Goal: Communication & Community: Answer question/provide support

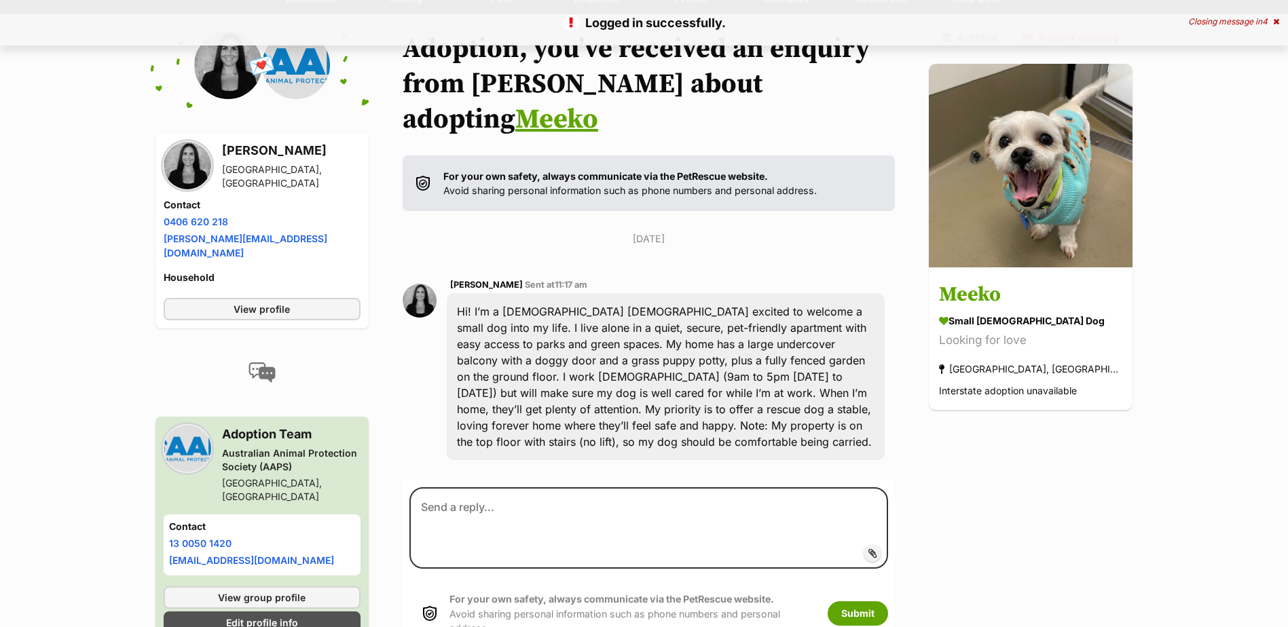
scroll to position [151, 0]
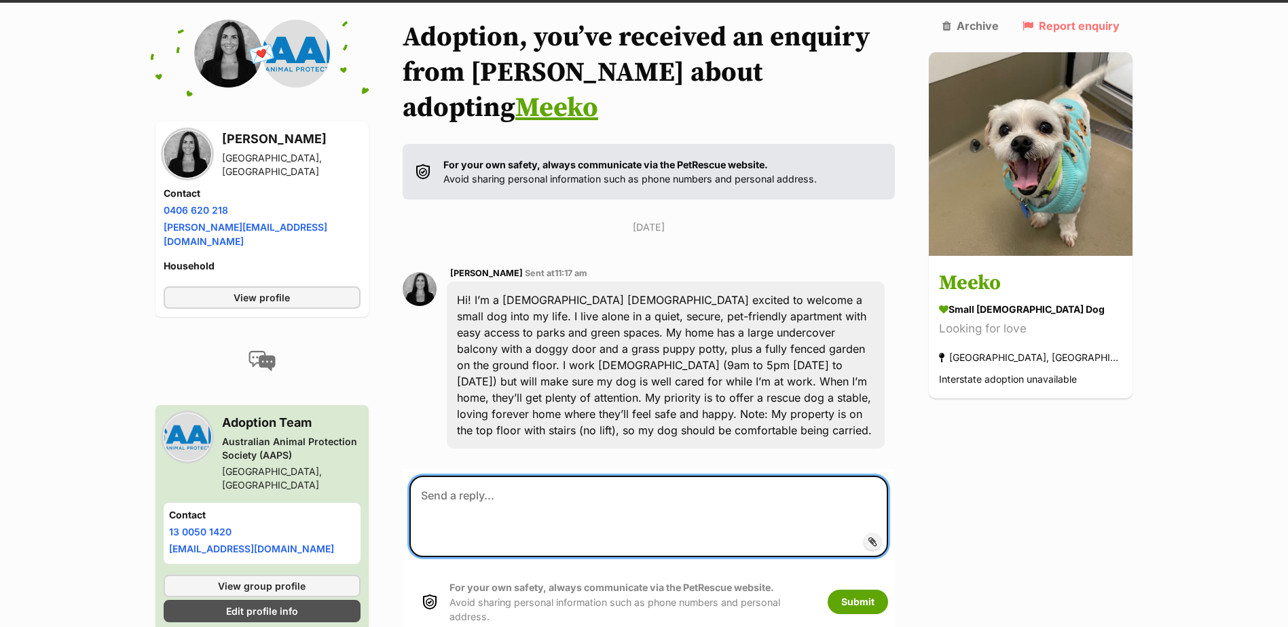
click at [433, 476] on textarea at bounding box center [648, 516] width 479 height 81
paste textarea "https://aaps.org.au/animal-adoption/creamy-%f0%9f%90%b6/"
drag, startPoint x: 782, startPoint y: 474, endPoint x: 422, endPoint y: 488, distance: 360.8
click at [422, 488] on textarea "Hi Rebecca https://aaps.org.au/animal-adoption/creamy-%f0%9f%90%b6/" at bounding box center [648, 516] width 479 height 81
paste textarea "Thank you for contacting us. Puppies require a great deal of care, attention, a…"
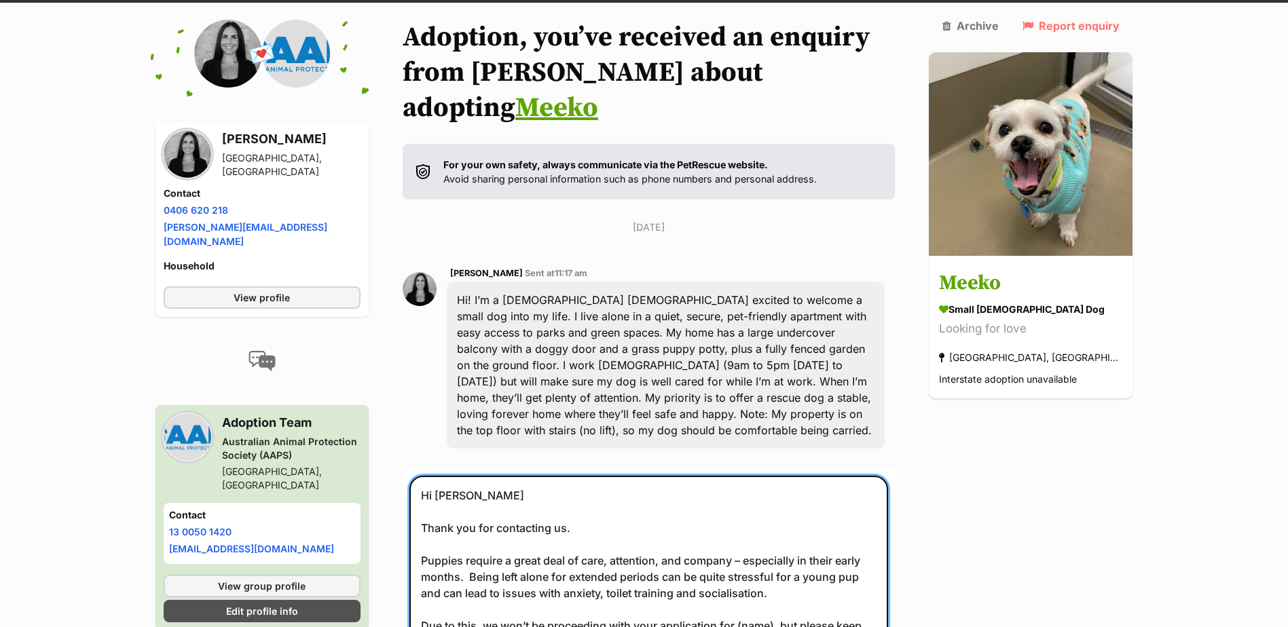
click at [443, 512] on textarea "Hi Rebecca Thank you for contacting us. Puppies require a great deal of care, a…" at bounding box center [648, 577] width 479 height 202
drag, startPoint x: 472, startPoint y: 510, endPoint x: 657, endPoint y: 511, distance: 185.4
click at [657, 511] on textarea "Hi Rebecca Thank you for contacting us. Meeko require a great deal of care, att…" at bounding box center [648, 577] width 479 height 202
click at [652, 512] on textarea "Hi Rebecca Thank you for contacting us. Meeko is the type of dog that need a lo…" at bounding box center [648, 577] width 479 height 202
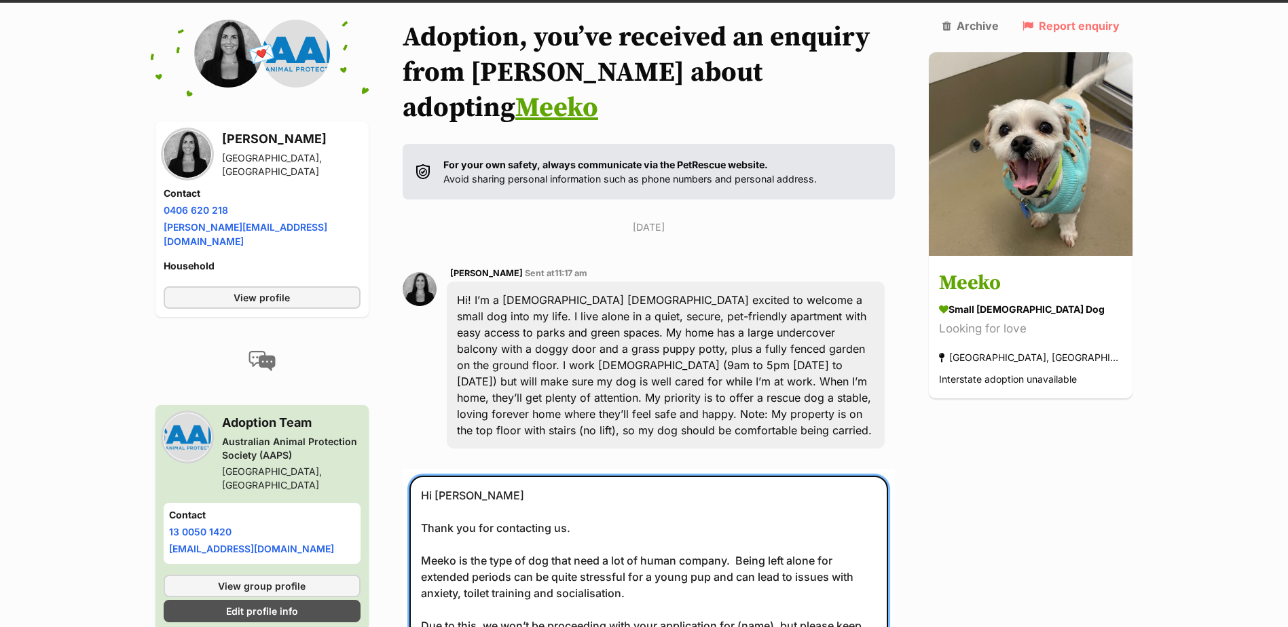
drag, startPoint x: 605, startPoint y: 528, endPoint x: 671, endPoint y: 526, distance: 65.9
click at [671, 526] on textarea "Hi Rebecca Thank you for contacting us. Meeko is the type of dog that need a lo…" at bounding box center [648, 577] width 479 height 202
drag, startPoint x: 777, startPoint y: 590, endPoint x: 418, endPoint y: 579, distance: 359.4
click at [418, 579] on form "Hi Rebecca Thank you for contacting us. Meeko is the type of dog that need a lo…" at bounding box center [649, 617] width 493 height 296
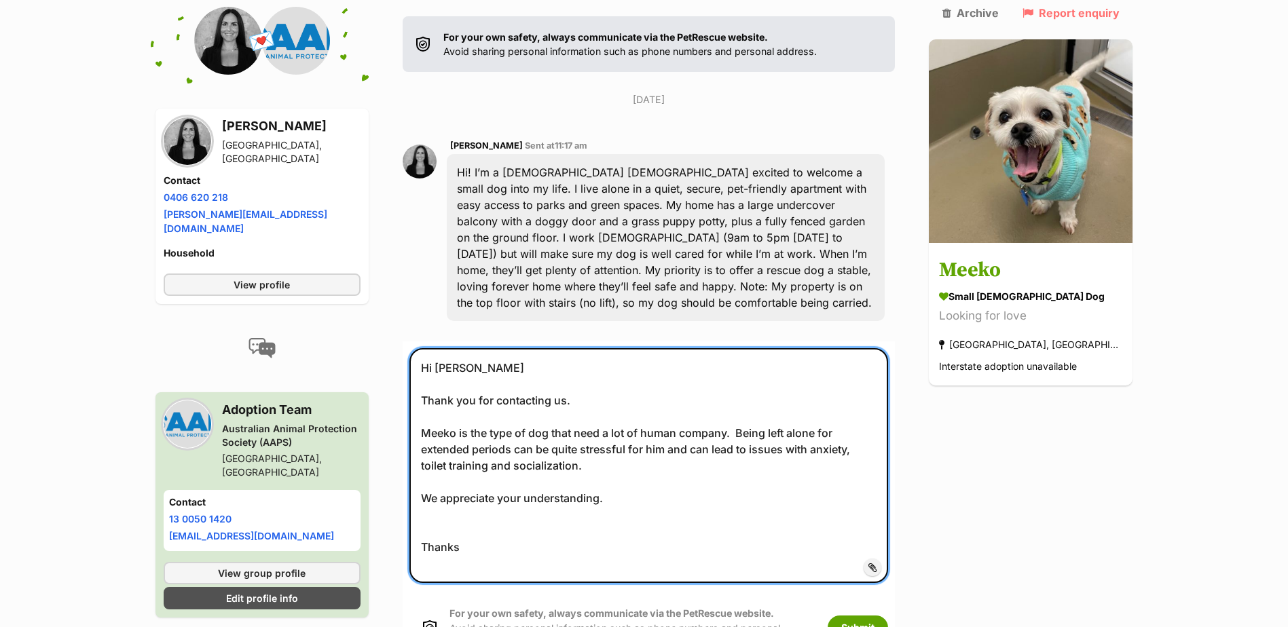
scroll to position [291, 0]
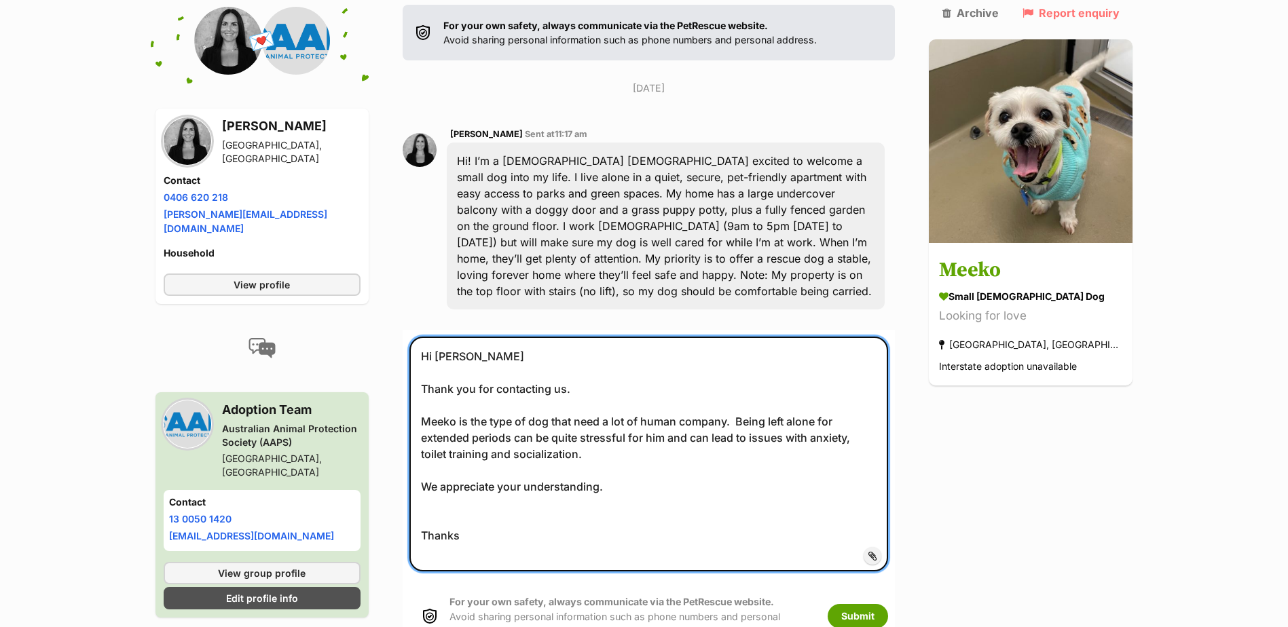
click at [712, 367] on textarea "Hi Rebecca Thank you for contacting us. Meeko is the type of dog that need a lo…" at bounding box center [648, 454] width 479 height 235
type textarea "Hi Rebecca Thank you for contacting us. Meeko is the type of dog that need a lo…"
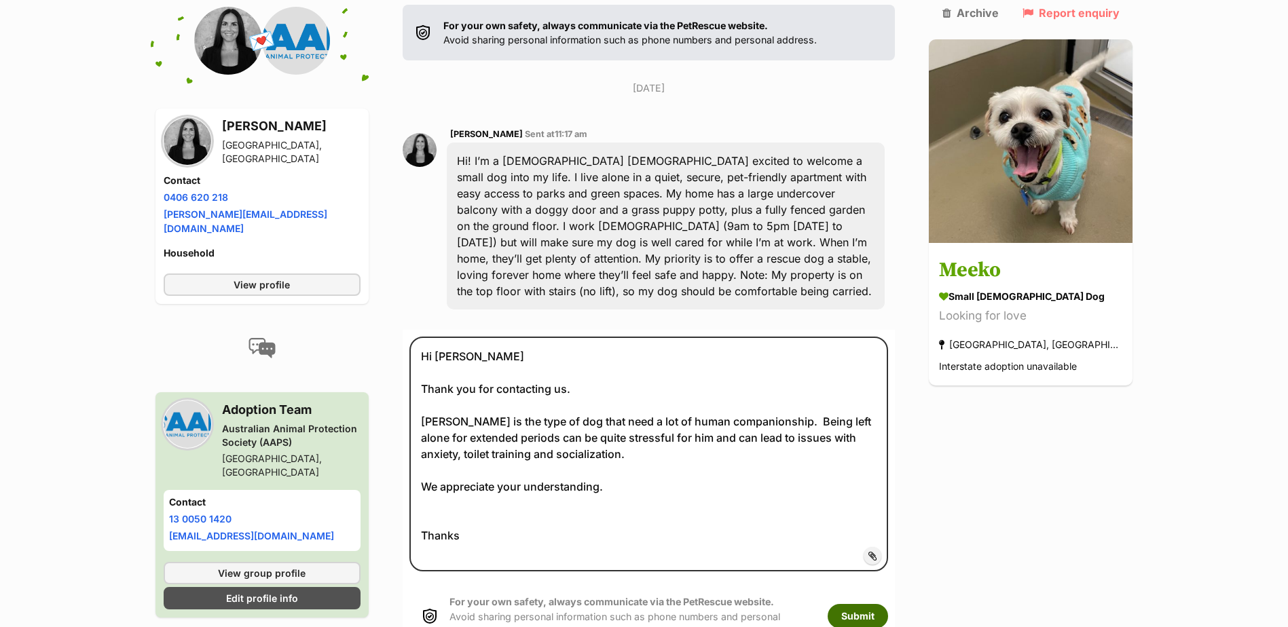
click at [887, 604] on button "Submit" at bounding box center [858, 616] width 60 height 24
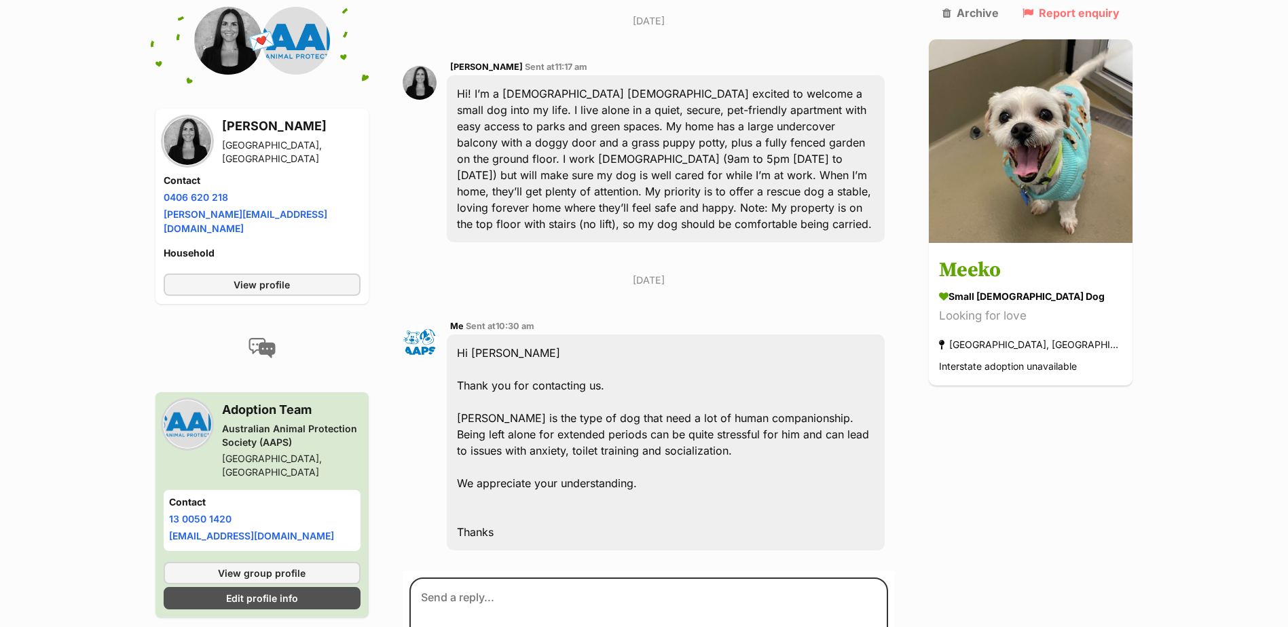
scroll to position [427, 0]
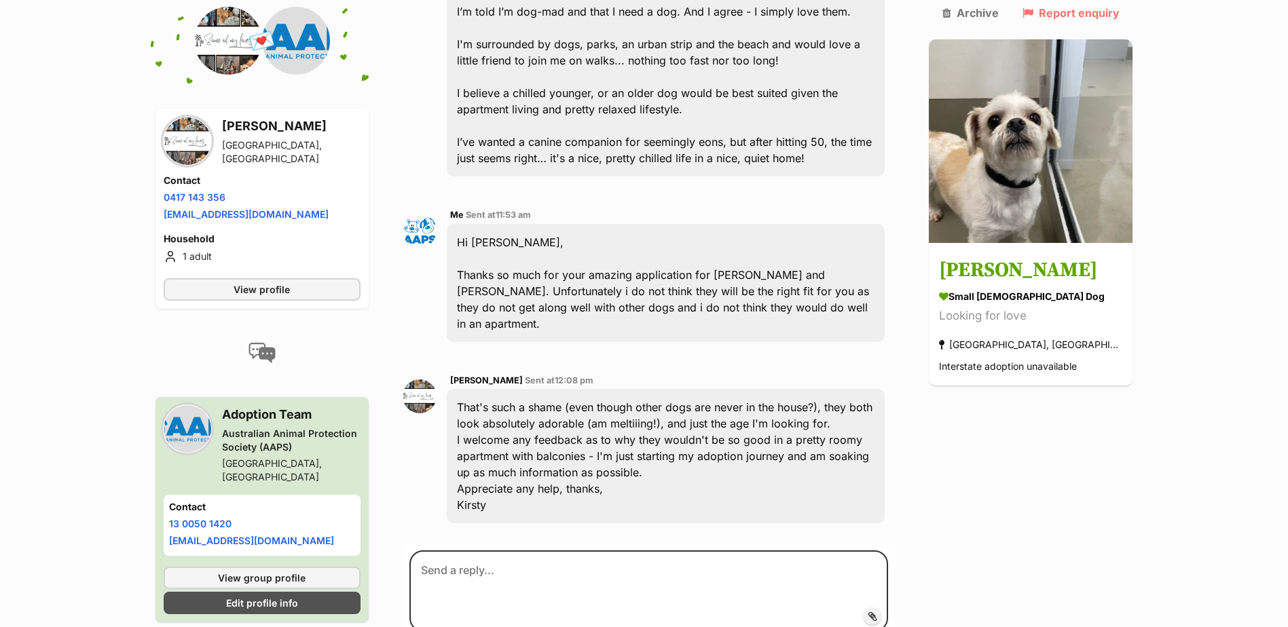
scroll to position [1533, 0]
click at [509, 549] on textarea at bounding box center [648, 589] width 479 height 81
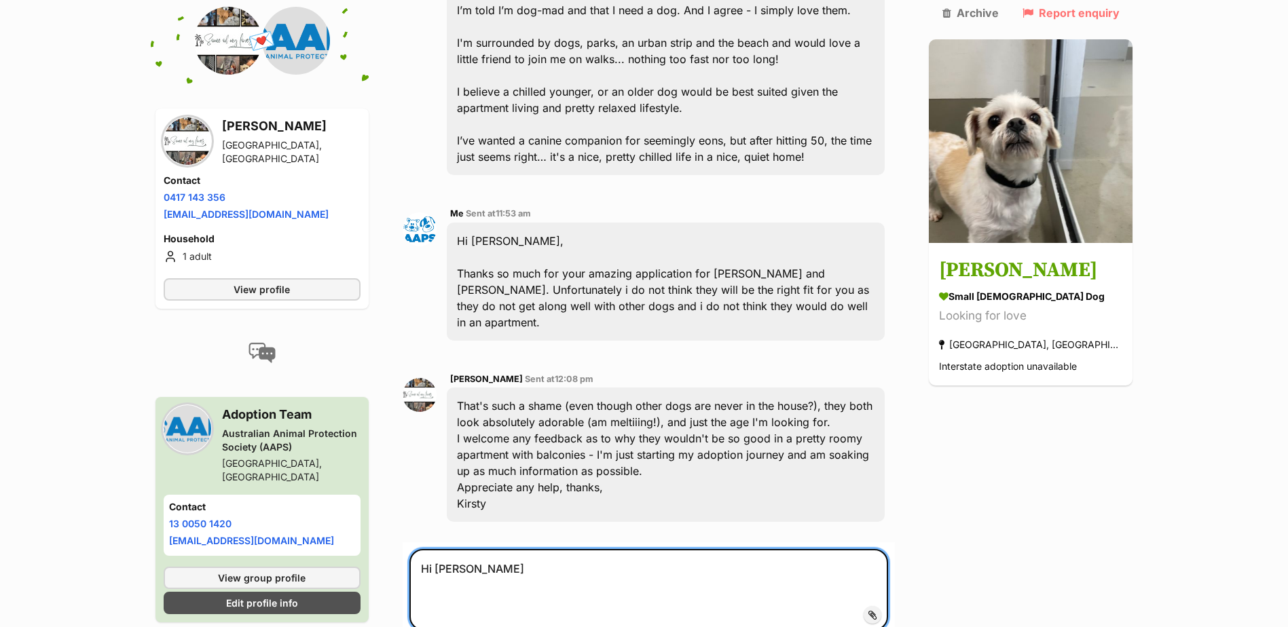
paste textarea "Thank you for contacting us. Puppies require a great deal of care, attention, a…"
drag, startPoint x: 771, startPoint y: 593, endPoint x: 416, endPoint y: 493, distance: 369.1
paste textarea "Being in an apartment with only a balcony, no back garden, isn't quite the righ…"
drag, startPoint x: 589, startPoint y: 470, endPoint x: 427, endPoint y: 461, distance: 161.8
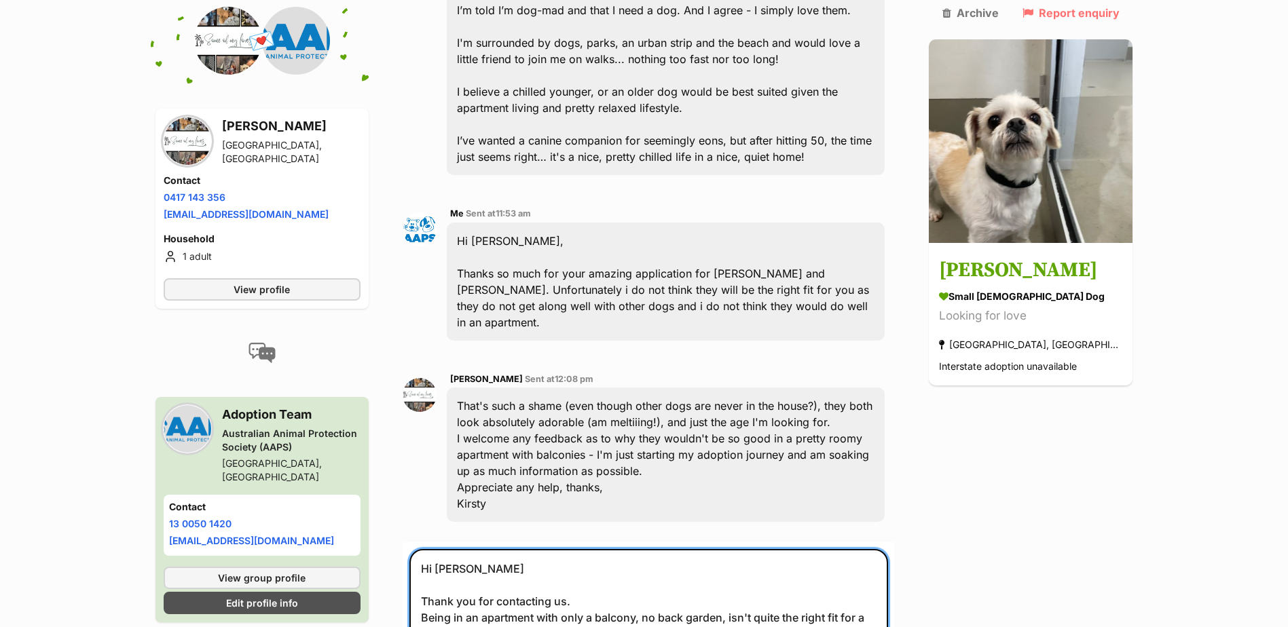
click at [427, 549] on textarea "Hi Kirsty Thank you for contacting us. Being in an apartment with only a balcon…" at bounding box center [648, 617] width 479 height 137
type textarea "Hi Kirsty Being in an apartment with only a balcony, no back garden, isn't quit…"
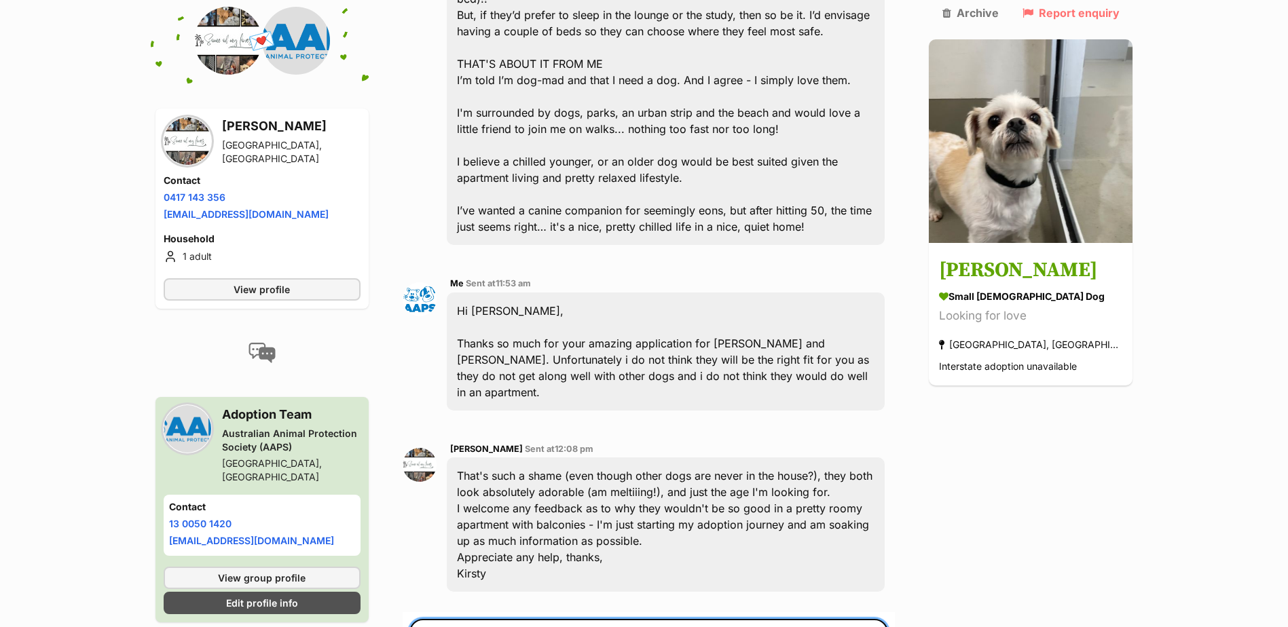
scroll to position [1601, 0]
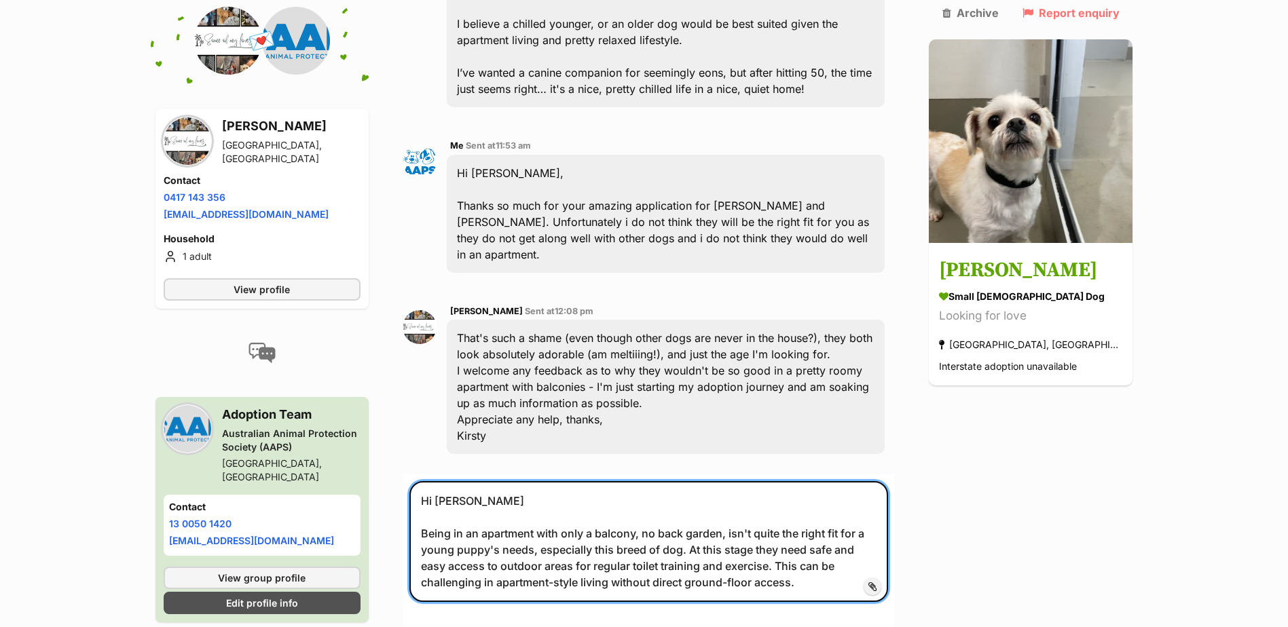
drag, startPoint x: 610, startPoint y: 437, endPoint x: 386, endPoint y: 365, distance: 235.6
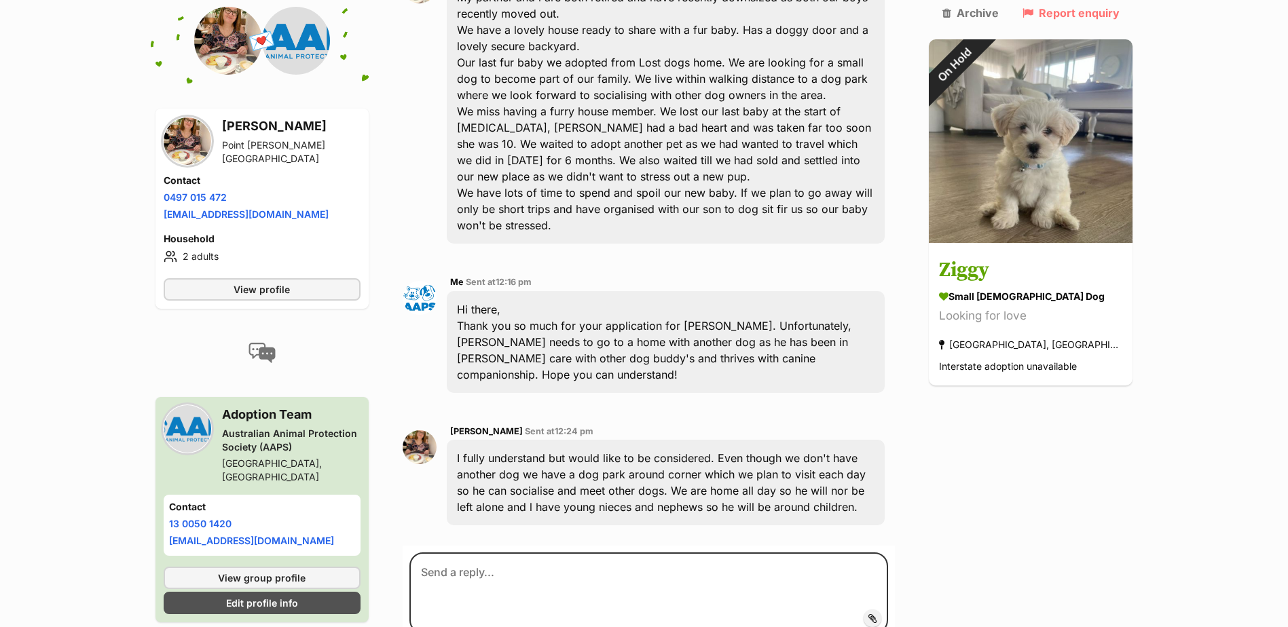
scroll to position [564, 0]
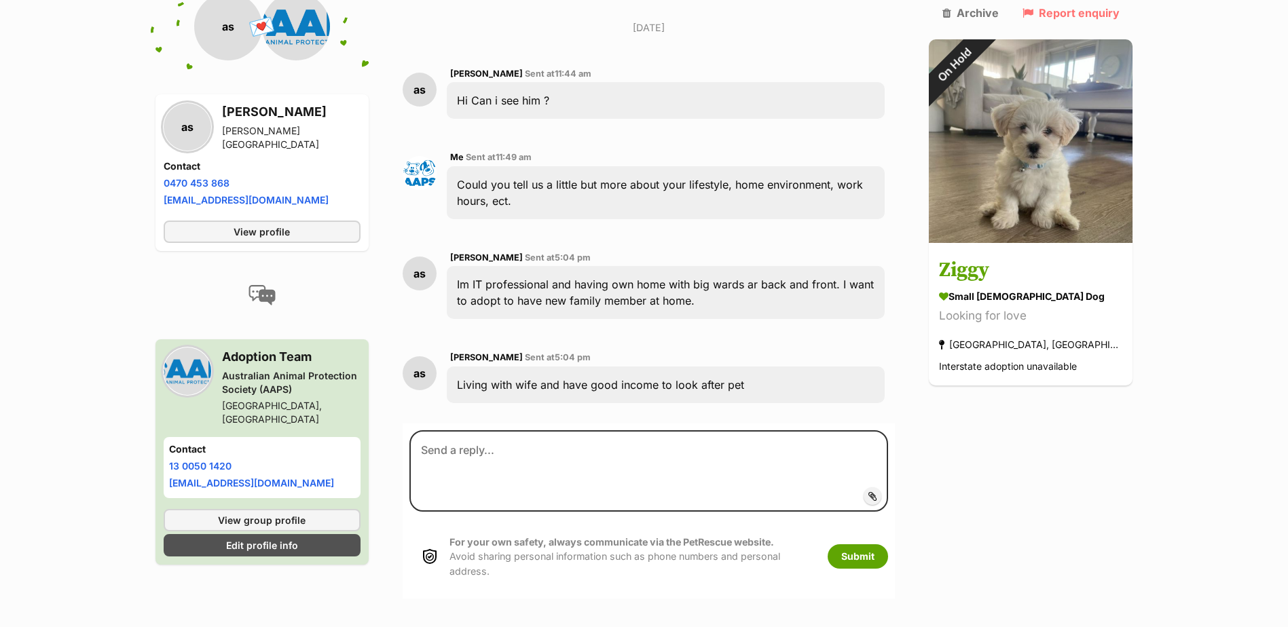
scroll to position [379, 0]
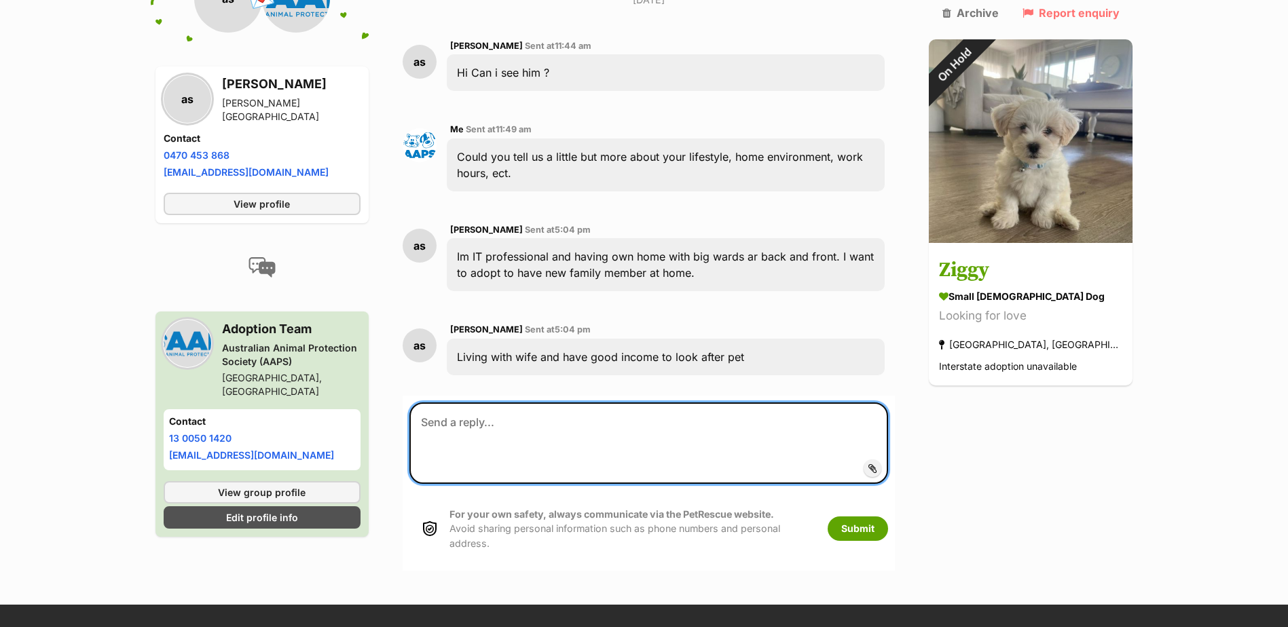
click at [477, 403] on textarea at bounding box center [648, 443] width 479 height 81
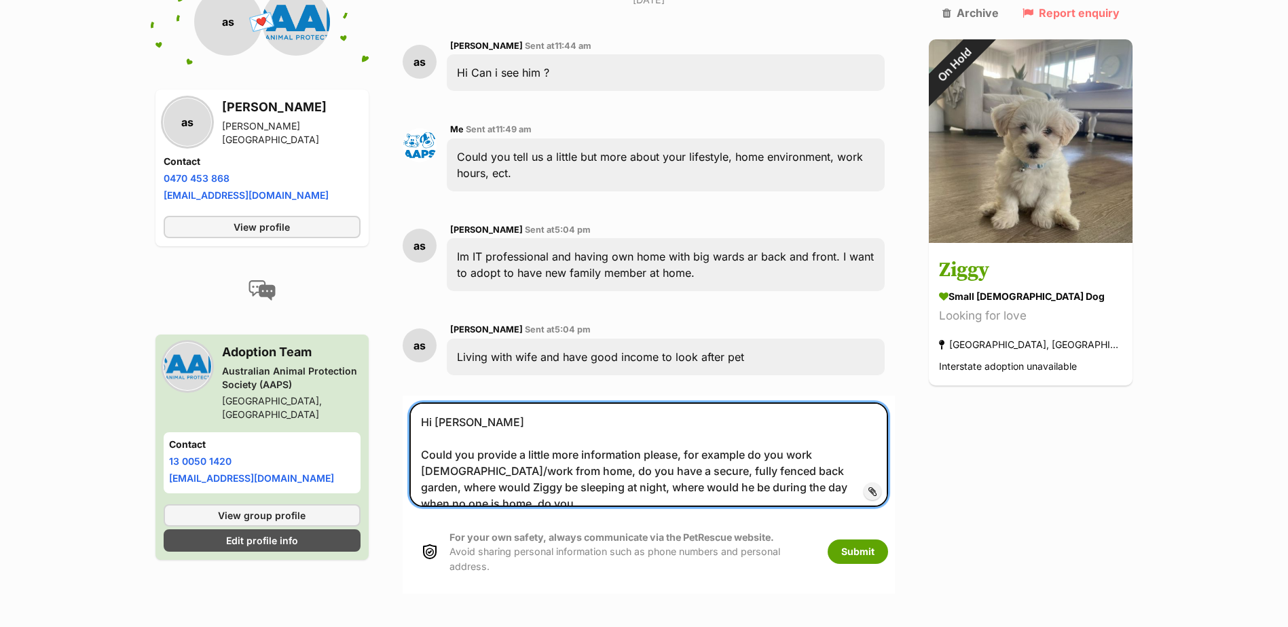
drag, startPoint x: 820, startPoint y: 457, endPoint x: 426, endPoint y: 426, distance: 395.1
click at [426, 426] on textarea "Hi Ashutosh Could you provide a little more information please, for example do …" at bounding box center [648, 455] width 479 height 105
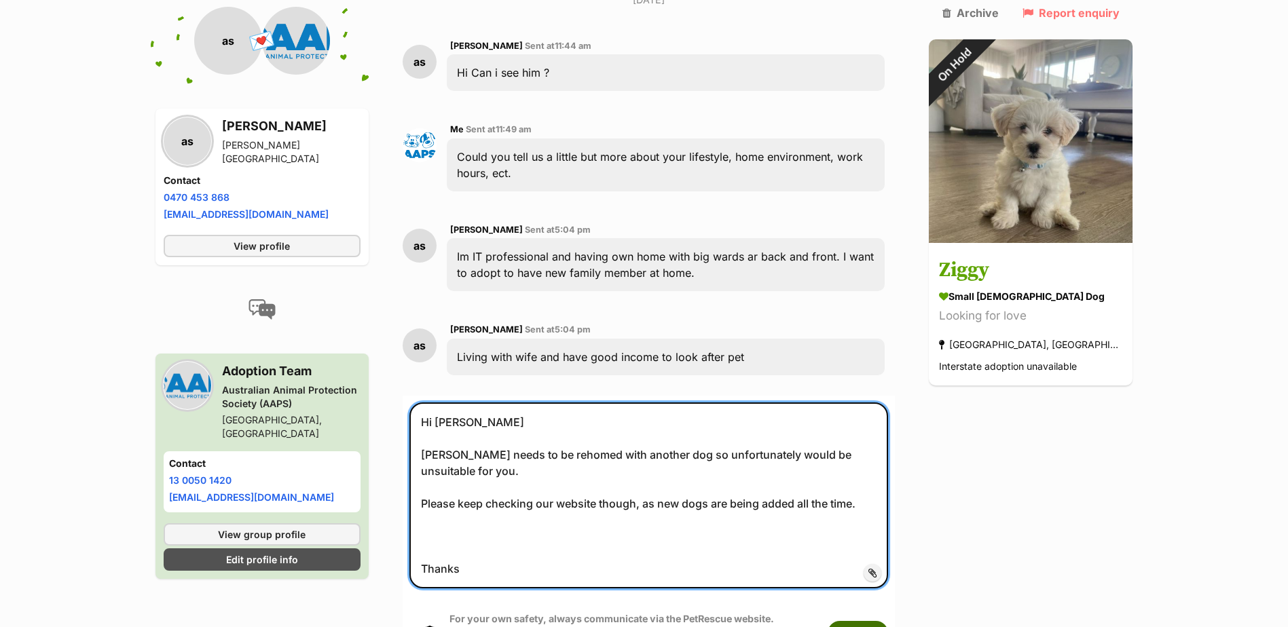
type textarea "Hi Ashutosh Ziggy needs to be rehomed with another dog so unfortunately would b…"
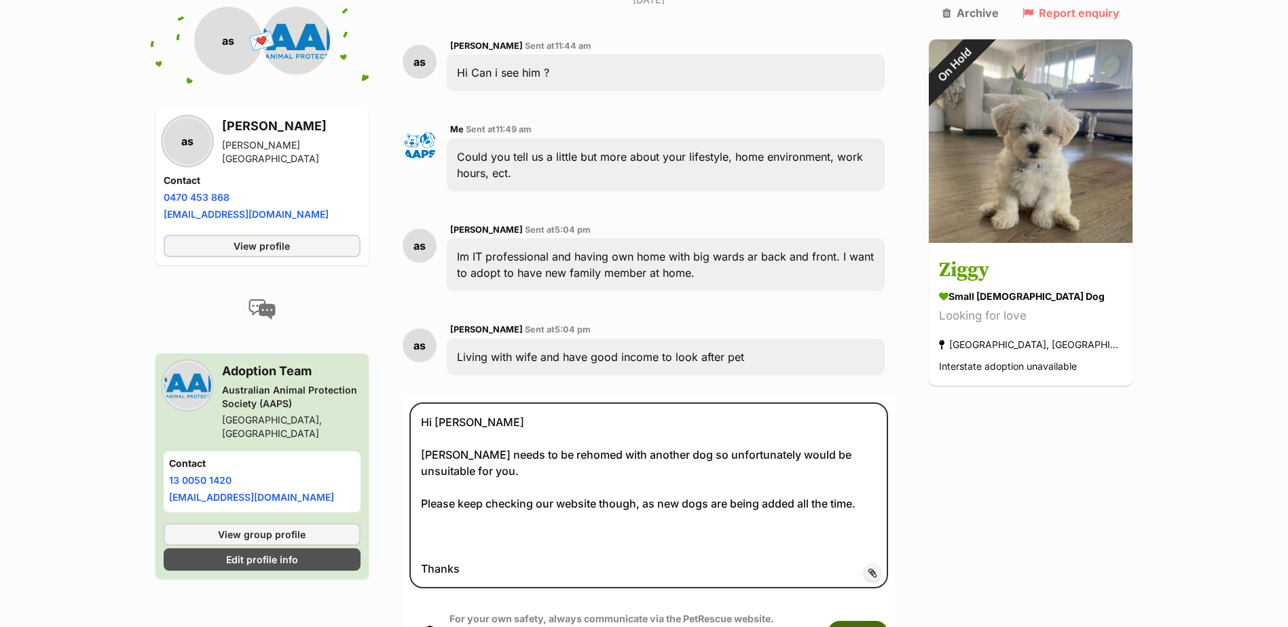
click at [888, 621] on button "Submit" at bounding box center [858, 633] width 60 height 24
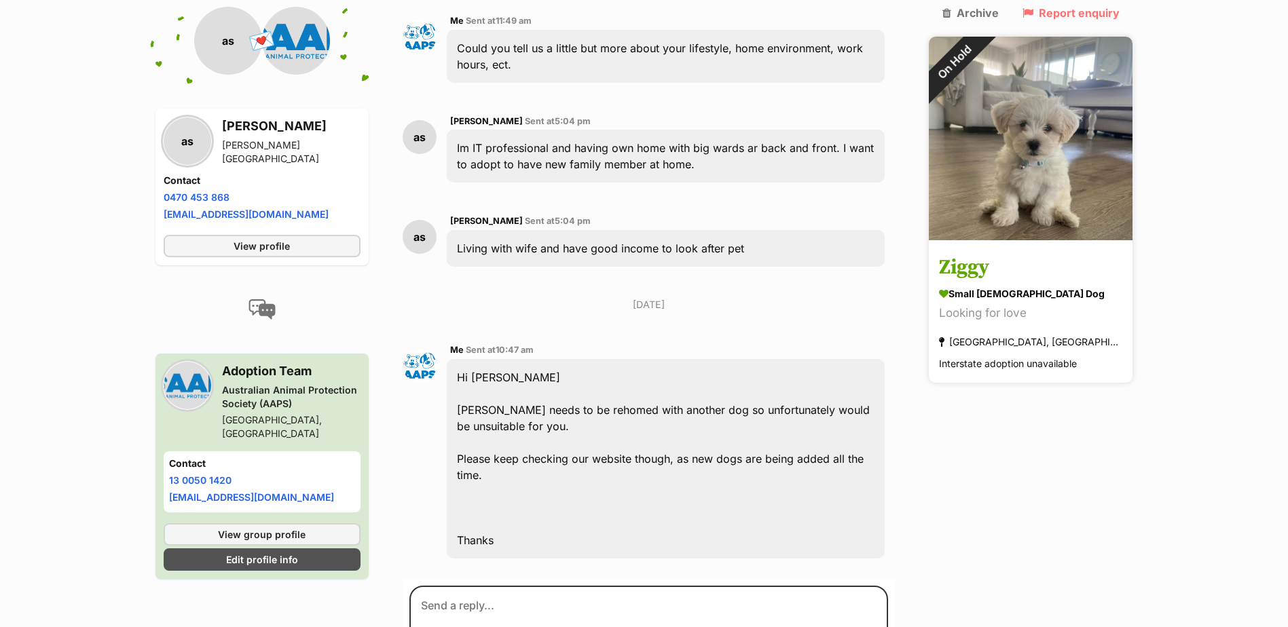
scroll to position [555, 0]
